Goal: Task Accomplishment & Management: Use online tool/utility

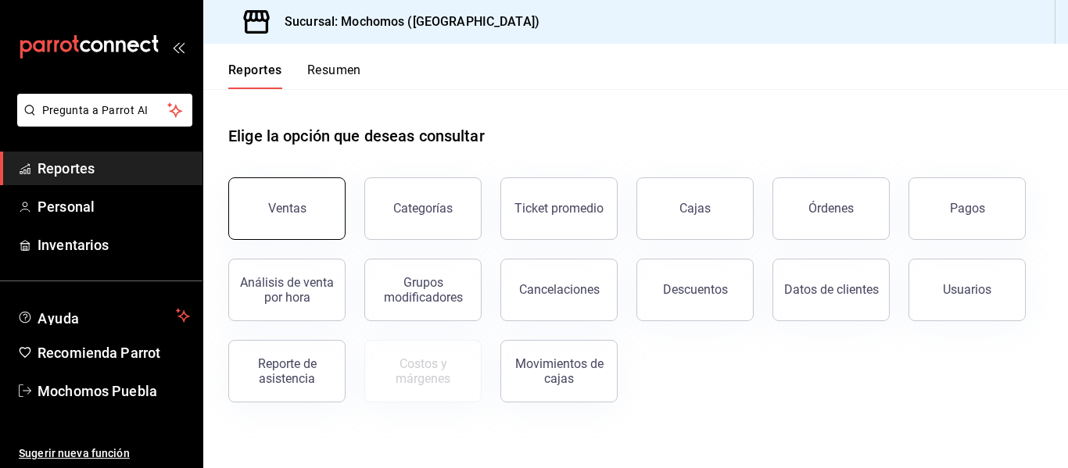
click at [291, 192] on button "Ventas" at bounding box center [286, 209] width 117 height 63
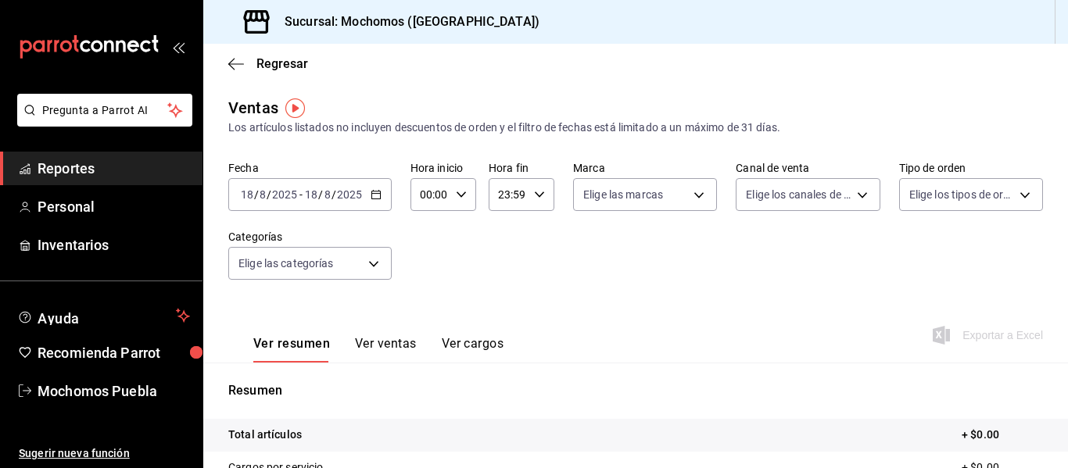
click at [378, 195] on icon "button" at bounding box center [376, 194] width 11 height 11
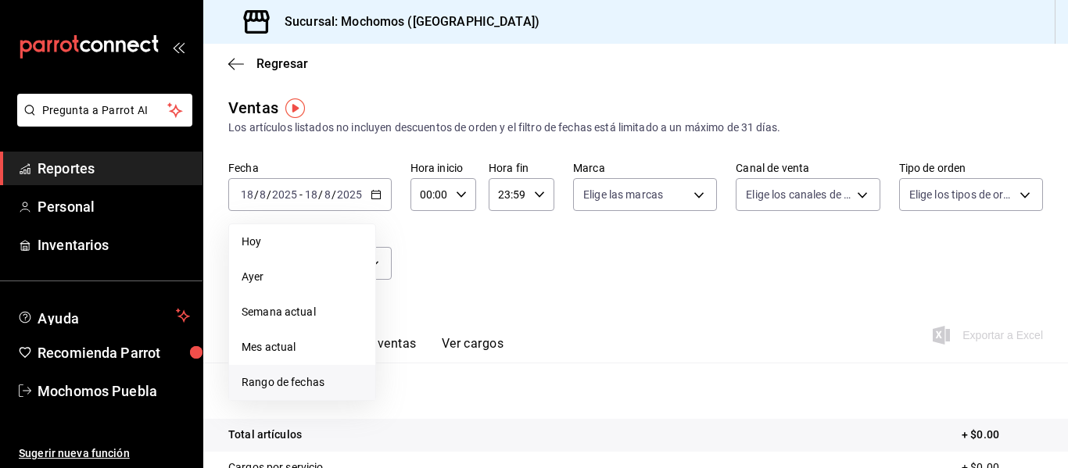
click at [278, 386] on span "Rango de fechas" at bounding box center [302, 383] width 121 height 16
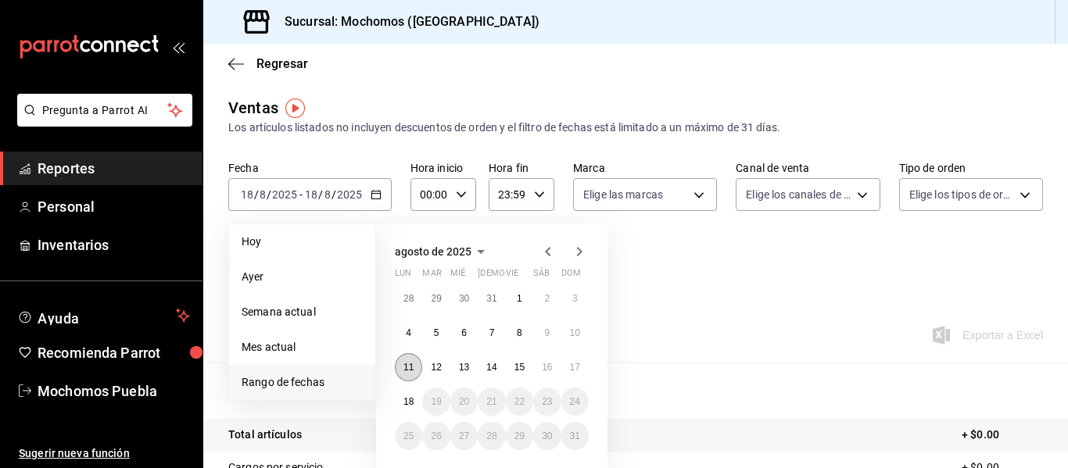
click at [412, 368] on abbr "11" at bounding box center [409, 367] width 10 height 11
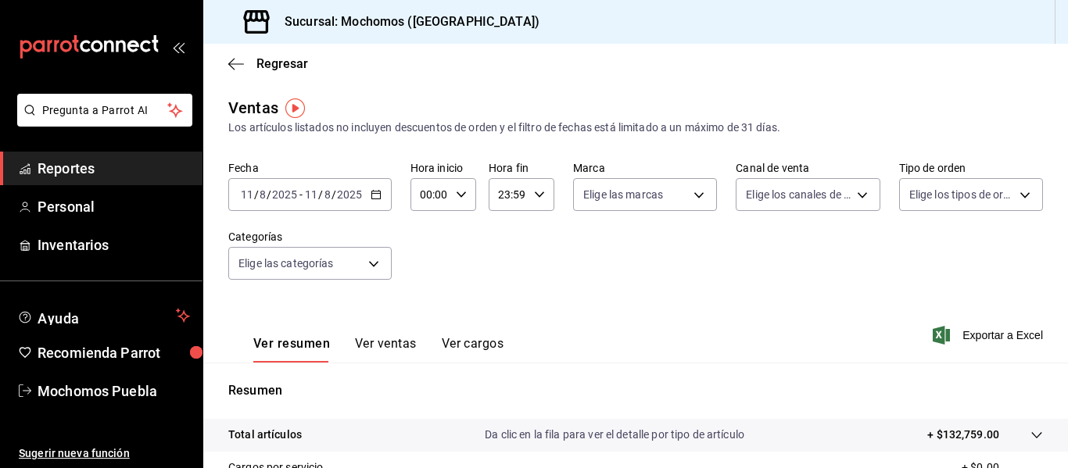
click at [375, 193] on icon "button" at bounding box center [376, 194] width 11 height 11
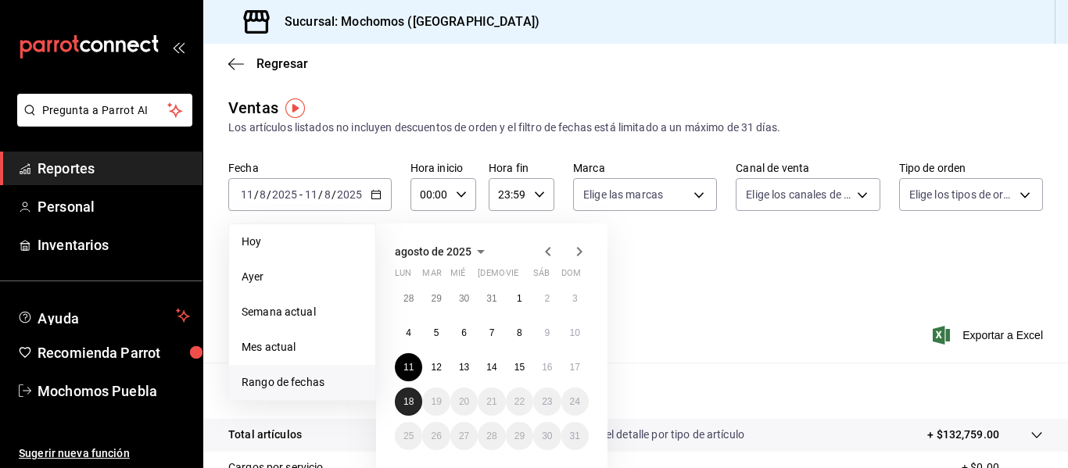
click at [408, 404] on abbr "18" at bounding box center [409, 401] width 10 height 11
click at [407, 369] on abbr "11" at bounding box center [409, 367] width 10 height 11
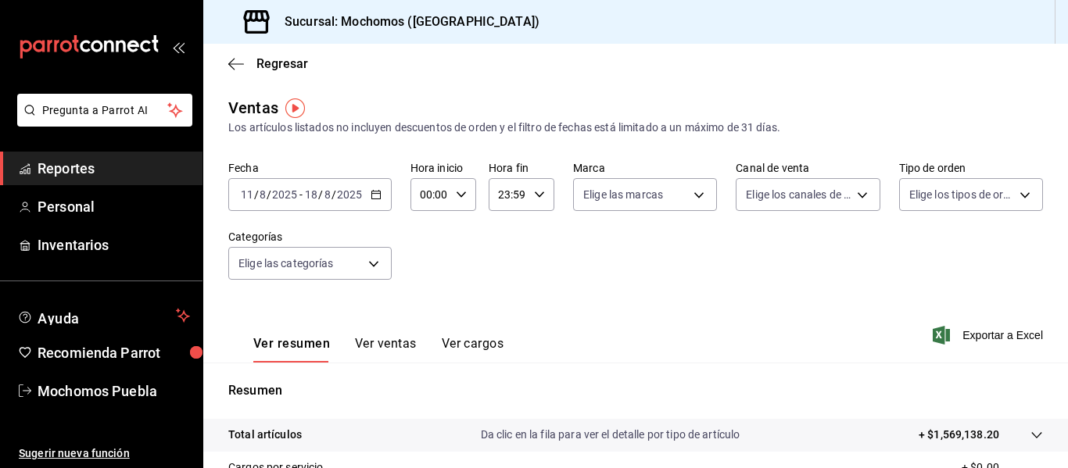
click at [371, 192] on icon "button" at bounding box center [376, 194] width 11 height 11
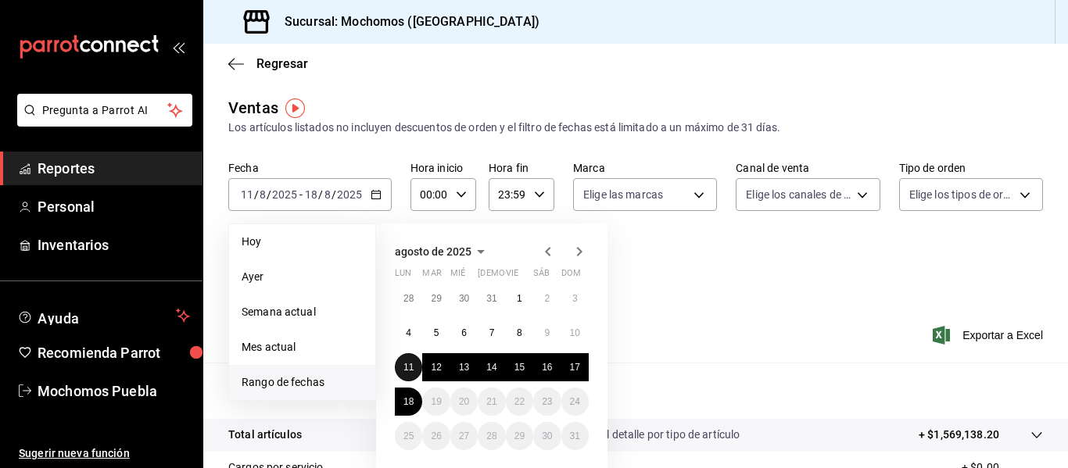
click at [402, 360] on button "11" at bounding box center [408, 367] width 27 height 28
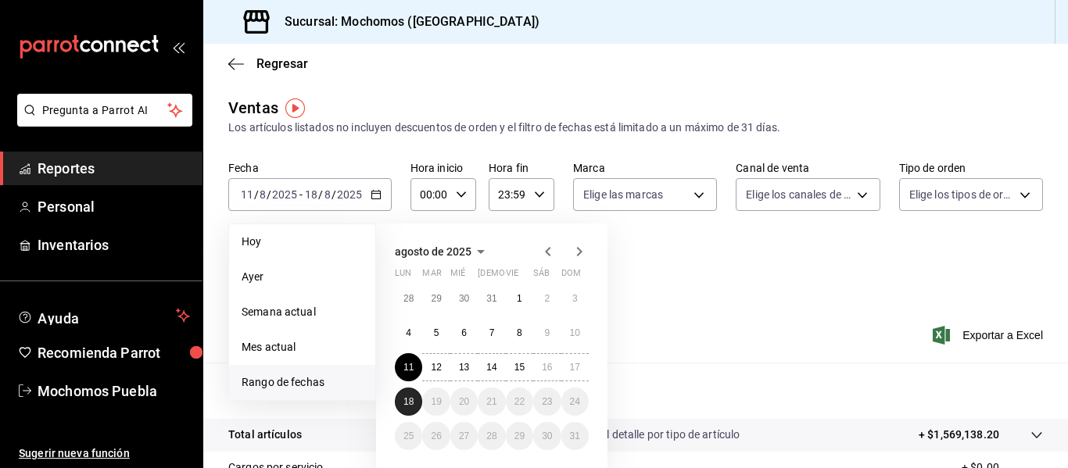
click at [407, 400] on abbr "18" at bounding box center [409, 401] width 10 height 11
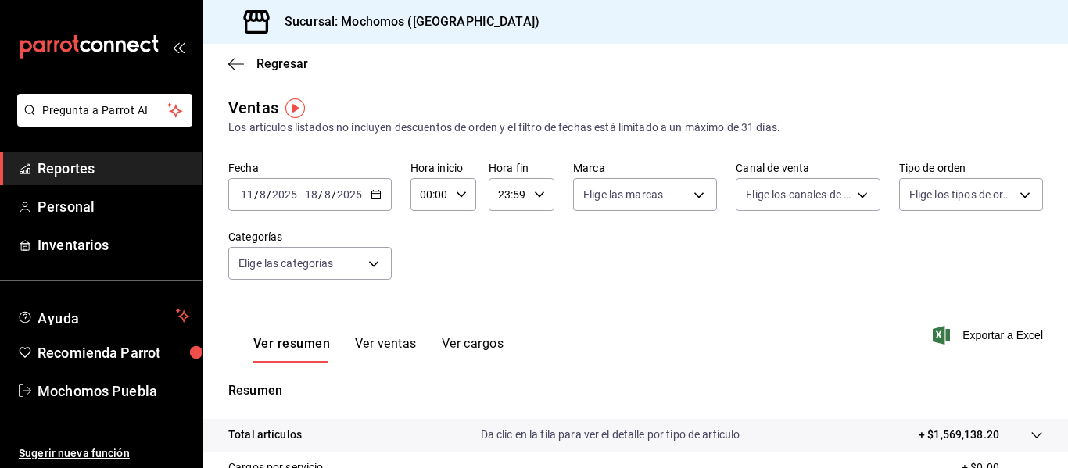
click at [437, 182] on input "00:00" at bounding box center [430, 194] width 39 height 31
click at [425, 301] on span "05" at bounding box center [425, 305] width 7 height 13
type input "05:00"
click at [730, 294] on div at bounding box center [534, 234] width 1068 height 468
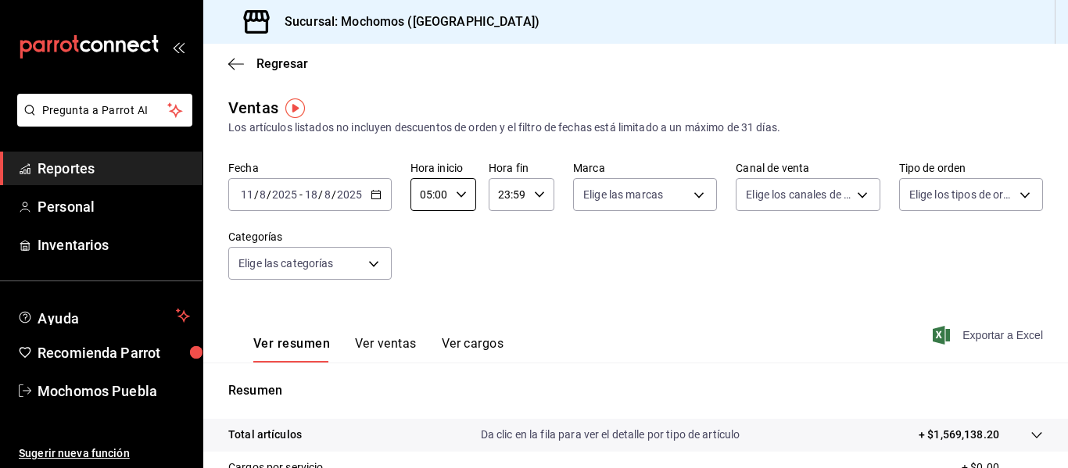
click at [979, 333] on span "Exportar a Excel" at bounding box center [989, 335] width 107 height 19
